Goal: Information Seeking & Learning: Learn about a topic

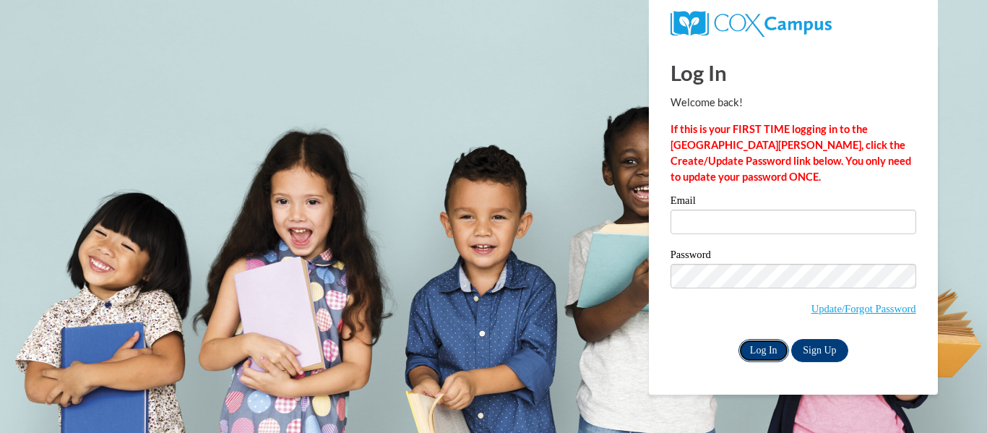
click at [770, 348] on input "Log In" at bounding box center [763, 350] width 51 height 23
click at [759, 344] on input "Log In" at bounding box center [763, 350] width 51 height 23
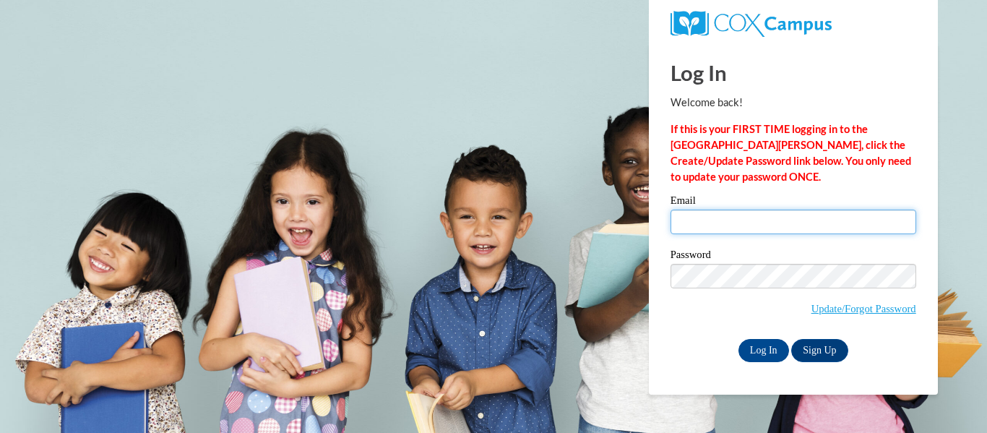
type input "allisonpoling@icloud.com"
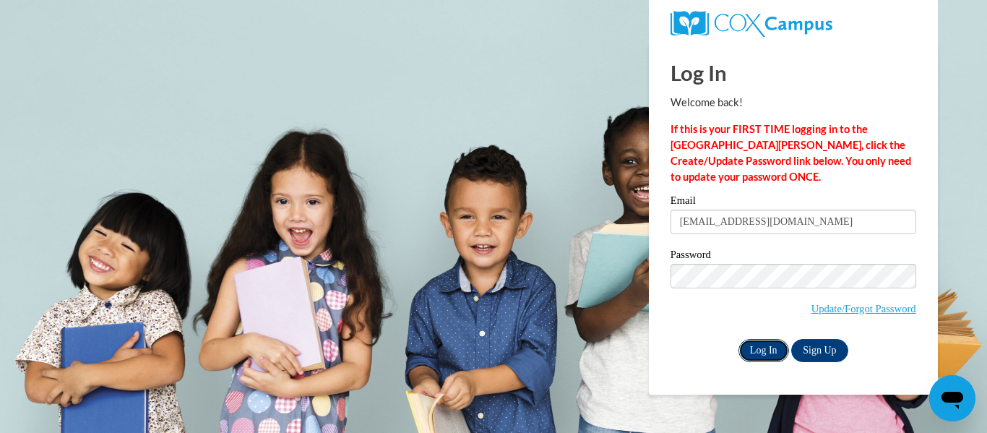
click at [749, 342] on input "Log In" at bounding box center [763, 350] width 51 height 23
click at [756, 350] on input "Log In" at bounding box center [763, 350] width 51 height 23
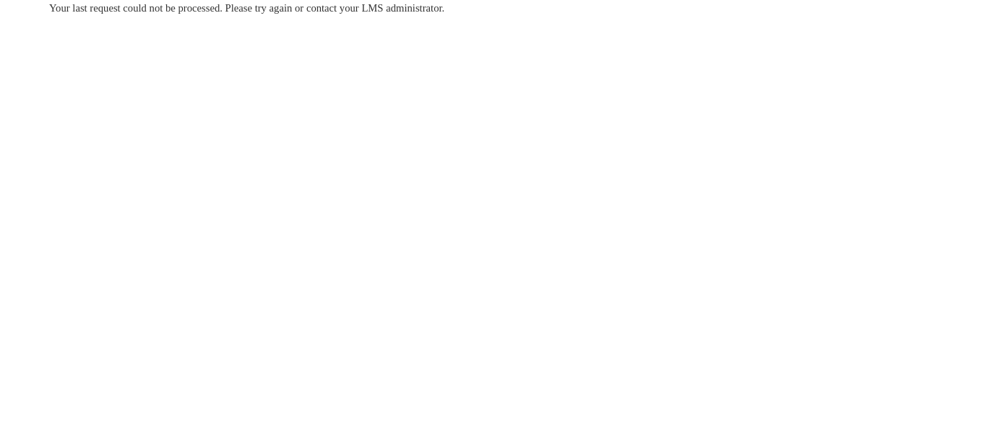
click at [458, 213] on body "Your last request could not be processed. Please try again or contact your LMS …" at bounding box center [493, 216] width 987 height 433
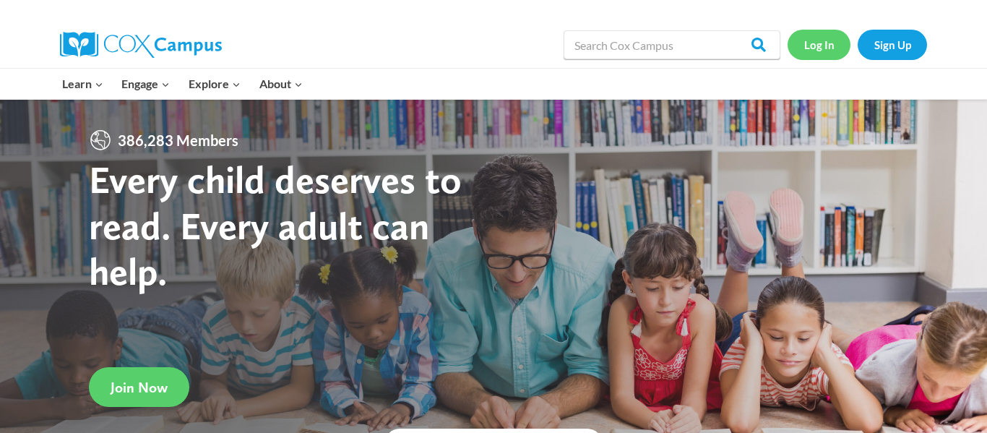
click at [810, 41] on link "Log In" at bounding box center [819, 45] width 63 height 30
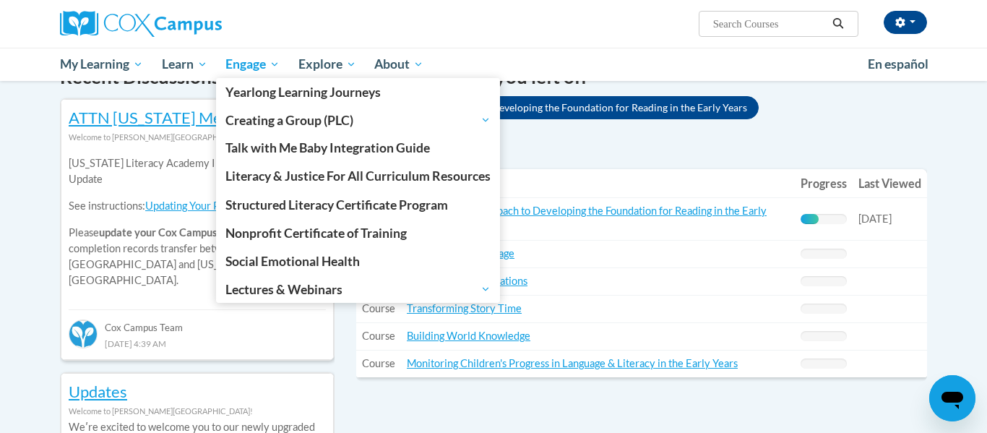
scroll to position [475, 0]
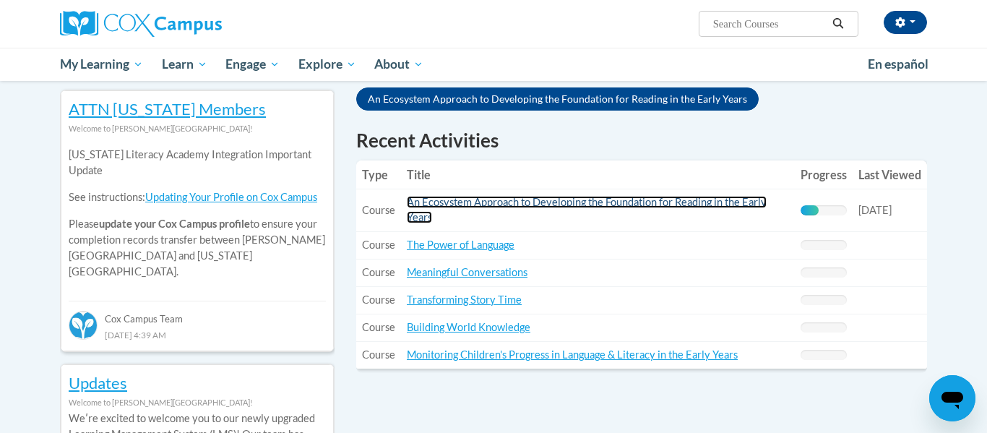
click at [428, 213] on link "An Ecosystem Approach to Developing the Foundation for Reading in the Early Yea…" at bounding box center [587, 209] width 360 height 27
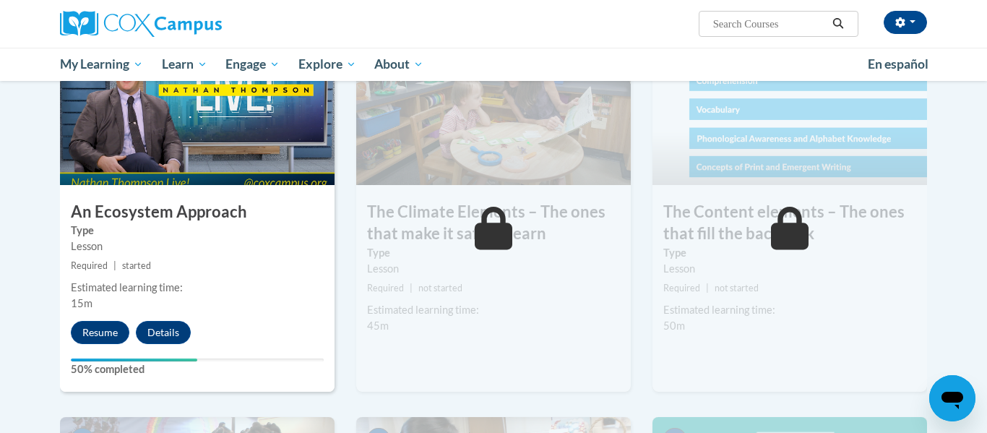
scroll to position [775, 0]
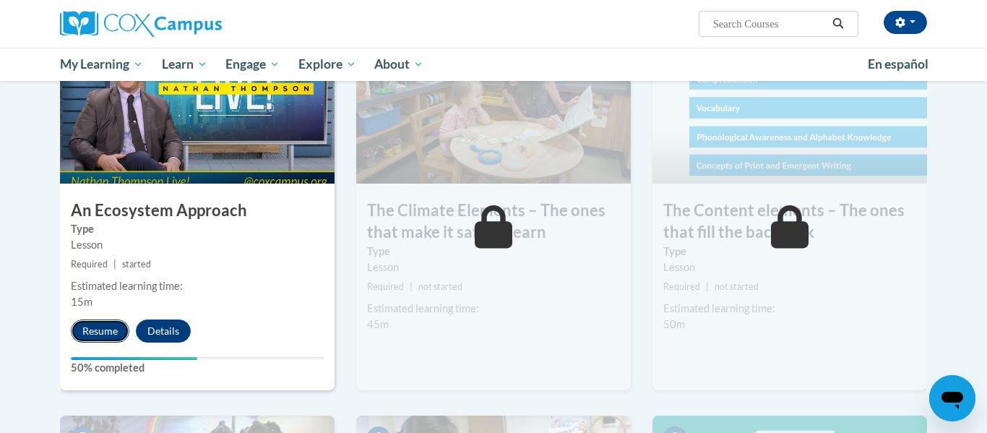
click at [98, 334] on button "Resume" at bounding box center [100, 330] width 59 height 23
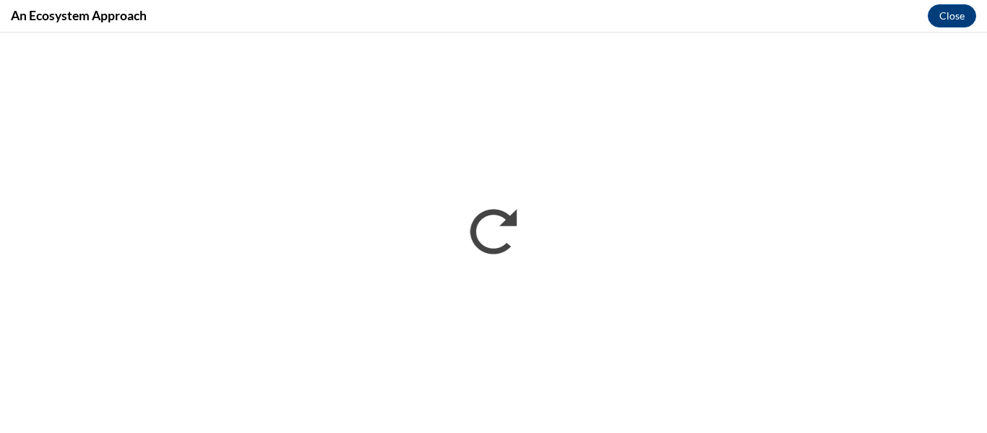
scroll to position [0, 0]
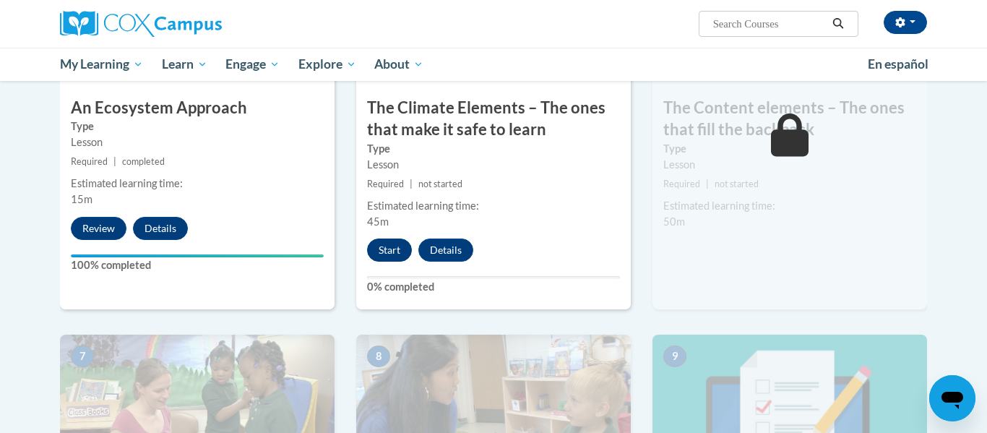
scroll to position [865, 0]
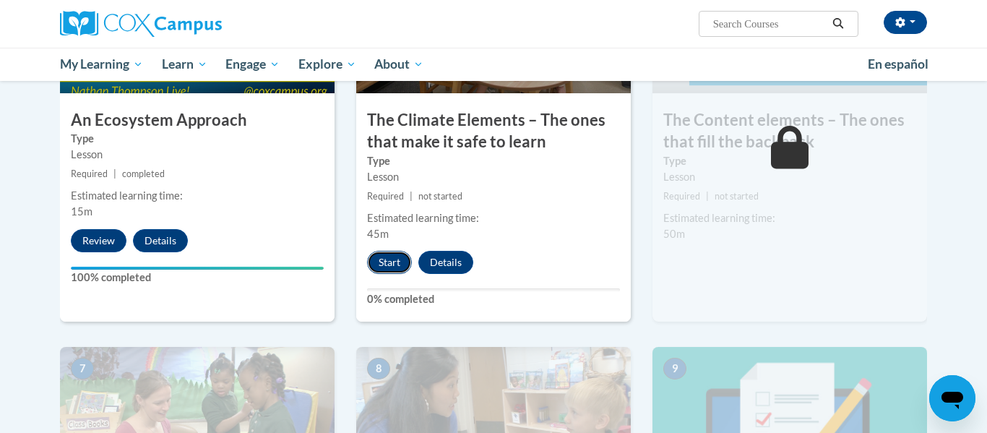
click at [373, 264] on button "Start" at bounding box center [389, 262] width 45 height 23
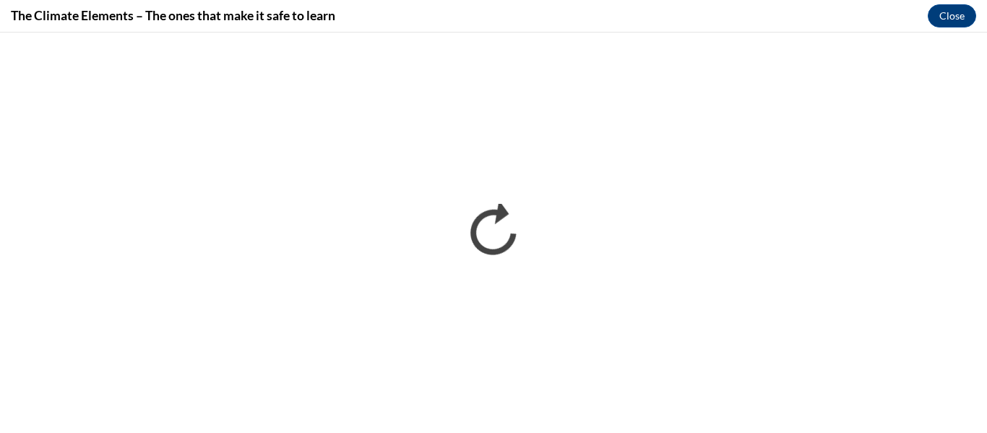
scroll to position [0, 0]
